Goal: Book appointment/travel/reservation

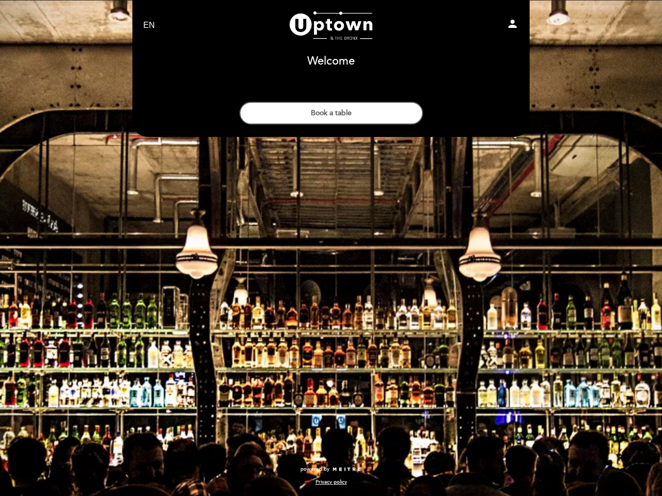
click at [331, 248] on div "EN ES PT [GEOGRAPHIC_DATA] person Welcome Welcome, Change user Book a table Sel…" at bounding box center [331, 248] width 662 height 496
click at [512, 25] on icon "person" at bounding box center [512, 24] width 12 height 12
click at [331, 113] on button "Book a table" at bounding box center [331, 113] width 184 height 23
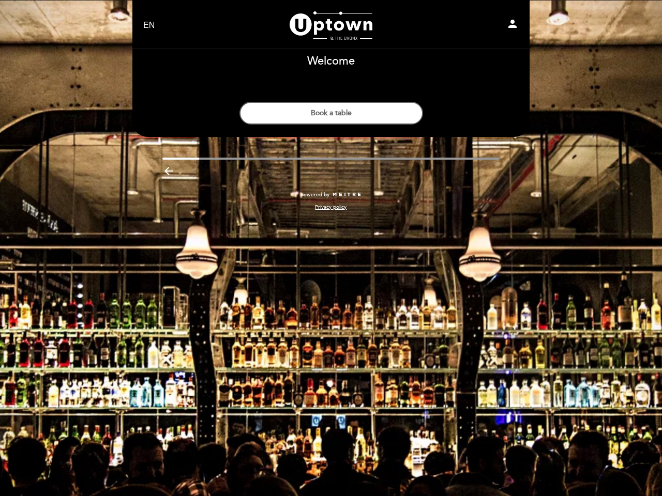
click at [399, 211] on div "Privacy policy" at bounding box center [331, 205] width 413 height 12
